Goal: Information Seeking & Learning: Learn about a topic

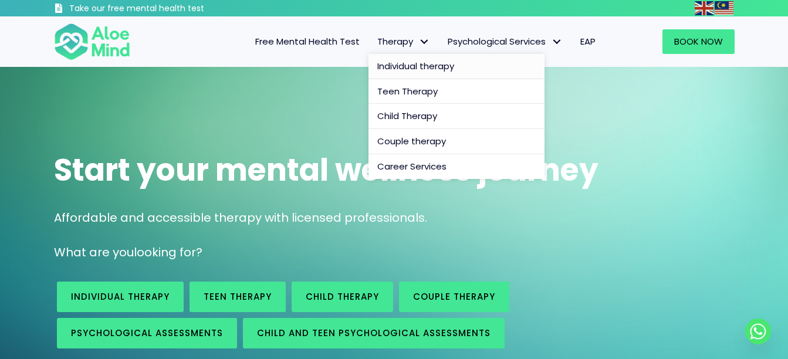
click at [410, 64] on span "Individual therapy" at bounding box center [415, 66] width 77 height 12
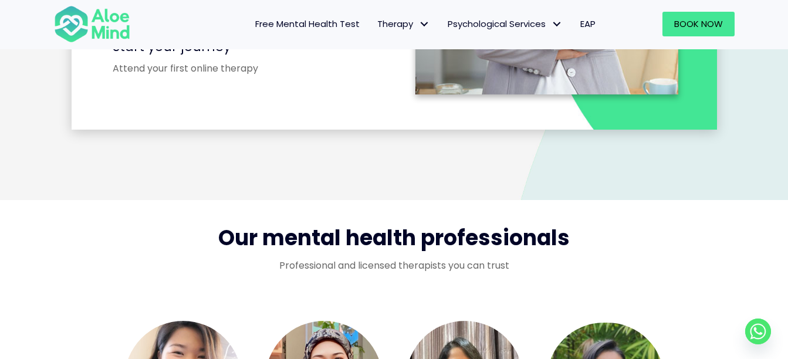
scroll to position [1934, 0]
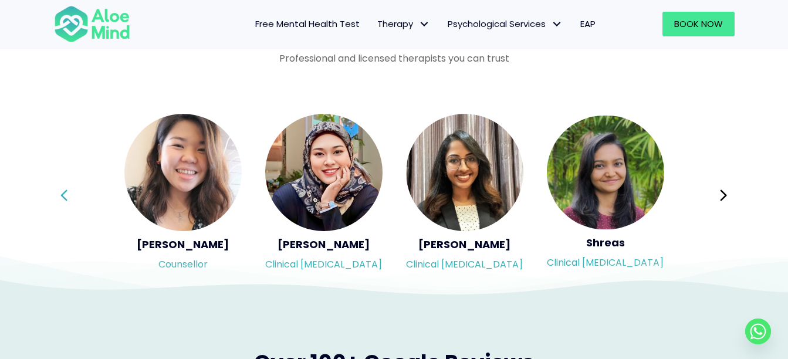
click at [65, 192] on icon at bounding box center [64, 194] width 6 height 11
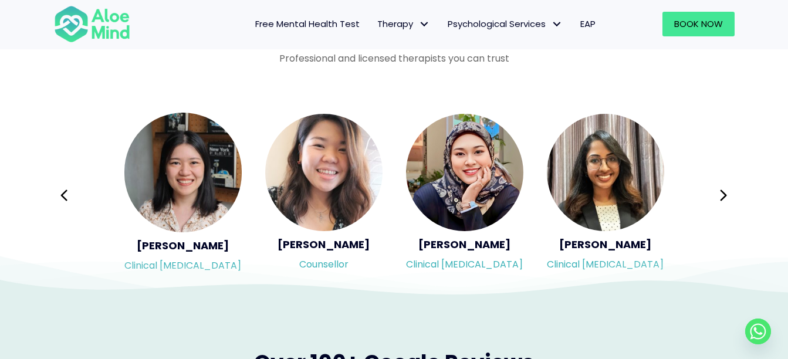
click at [64, 192] on icon at bounding box center [64, 195] width 8 height 22
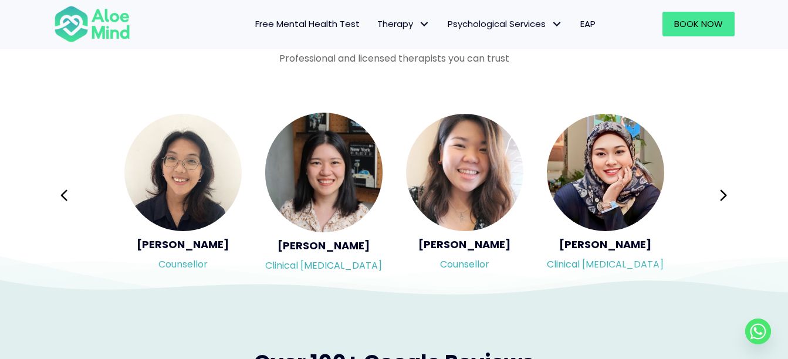
click at [63, 192] on icon at bounding box center [64, 195] width 8 height 22
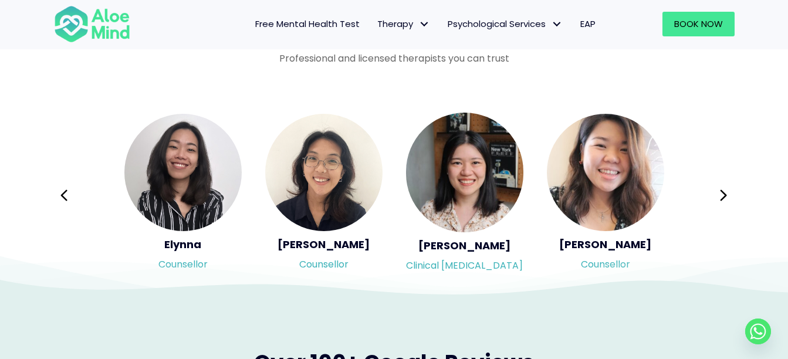
click at [63, 192] on icon at bounding box center [64, 195] width 8 height 22
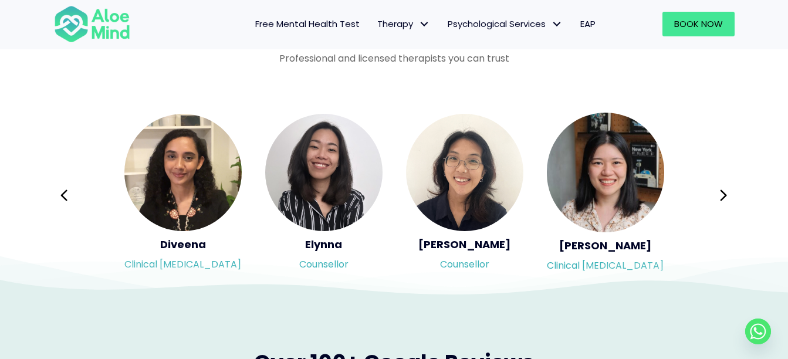
click at [63, 192] on div "Syndy Clinical [MEDICAL_DATA] Diveena Clinical [MEDICAL_DATA] Elynna Counsellor…" at bounding box center [394, 195] width 681 height 165
click at [72, 197] on button "Previous" at bounding box center [64, 195] width 28 height 28
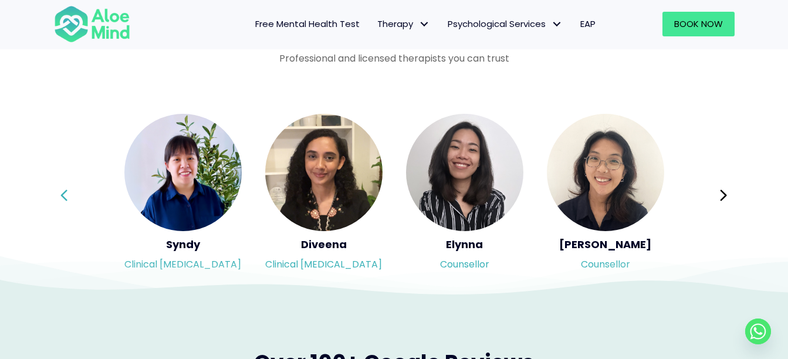
click at [64, 198] on icon at bounding box center [64, 194] width 6 height 11
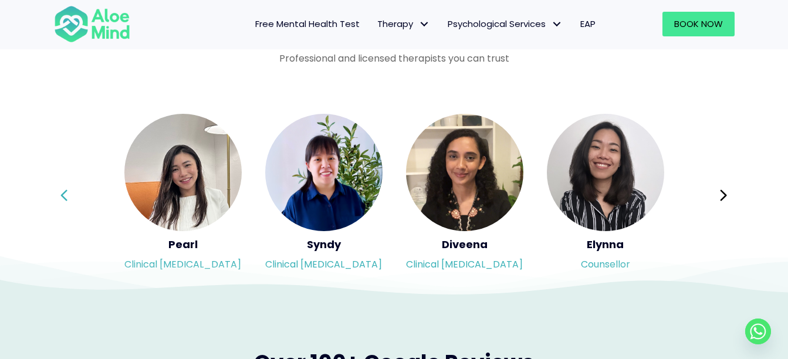
click at [62, 197] on icon at bounding box center [64, 195] width 8 height 22
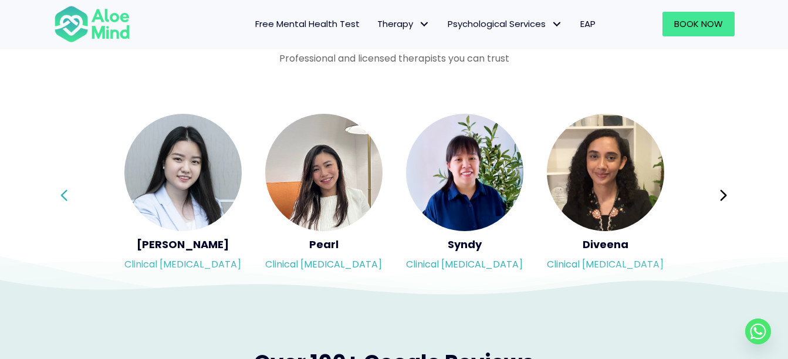
click at [62, 197] on icon at bounding box center [64, 195] width 8 height 22
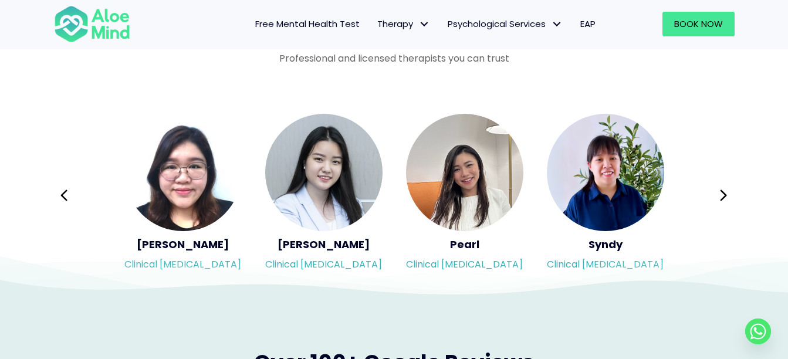
drag, startPoint x: 62, startPoint y: 197, endPoint x: 67, endPoint y: 195, distance: 6.1
click at [62, 197] on icon at bounding box center [64, 195] width 8 height 22
